Goal: Find specific page/section: Find specific page/section

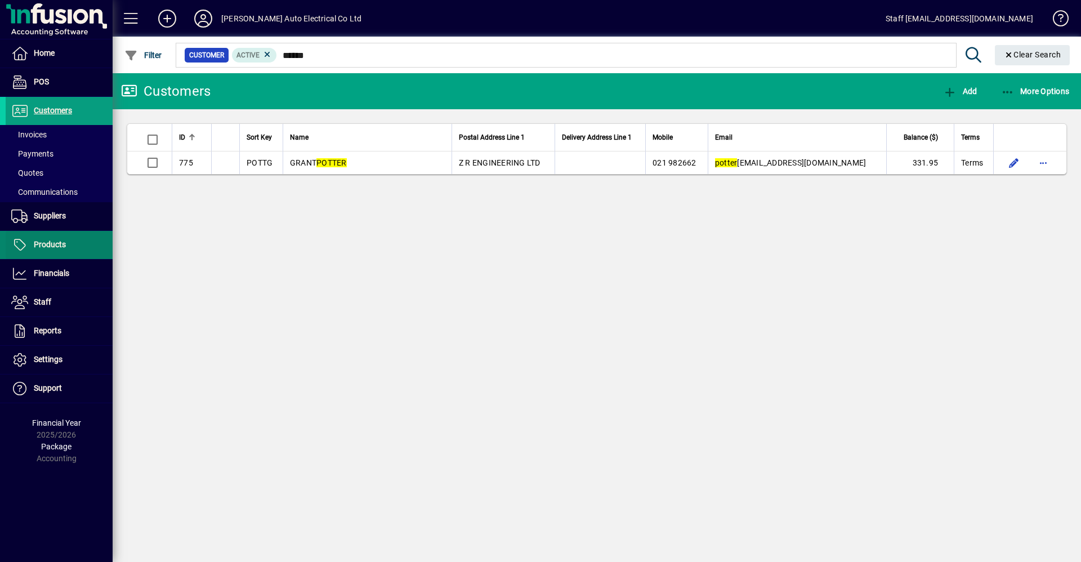
click at [70, 257] on span at bounding box center [59, 244] width 107 height 27
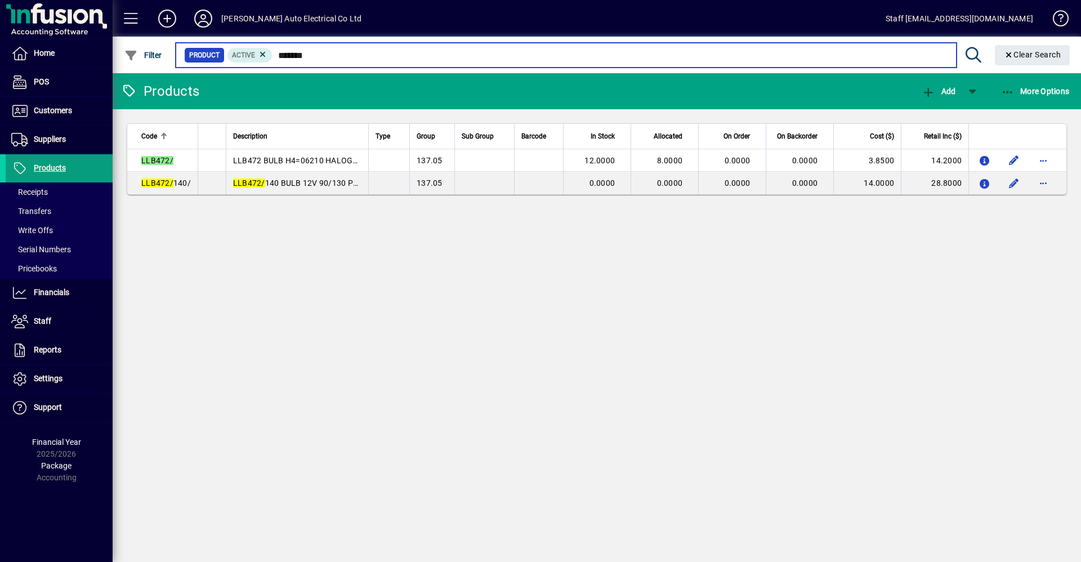
type input "*******"
